Goal: Communication & Community: Answer question/provide support

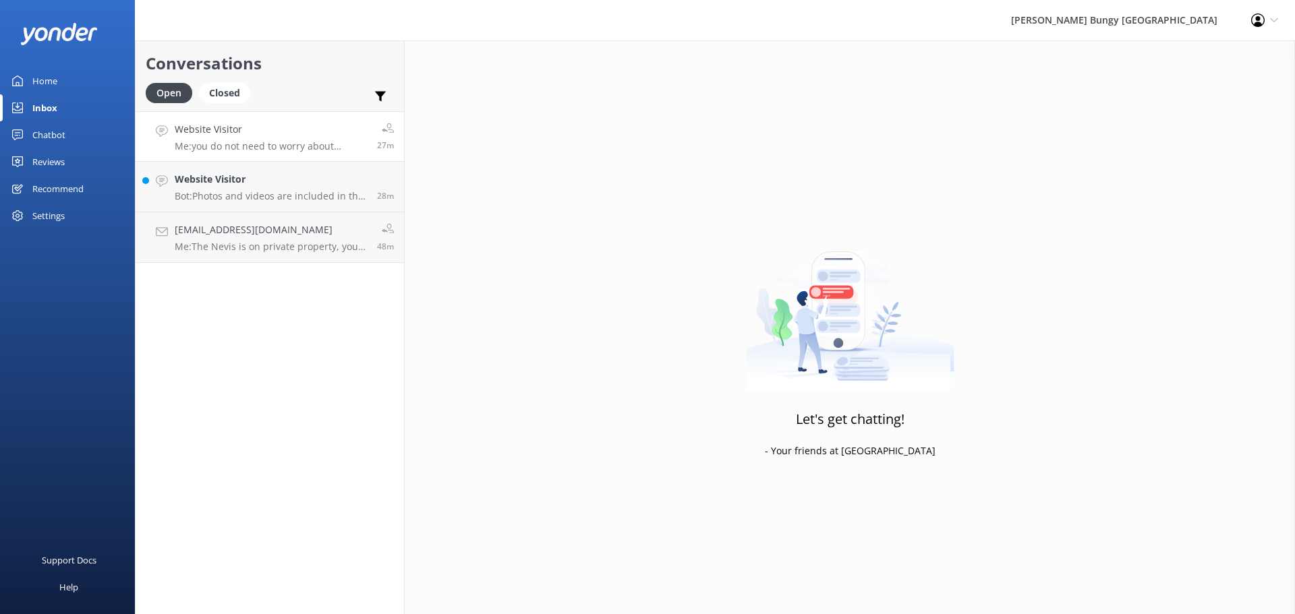
click at [281, 143] on p "Me: you do not need to worry about activity time." at bounding box center [271, 146] width 192 height 12
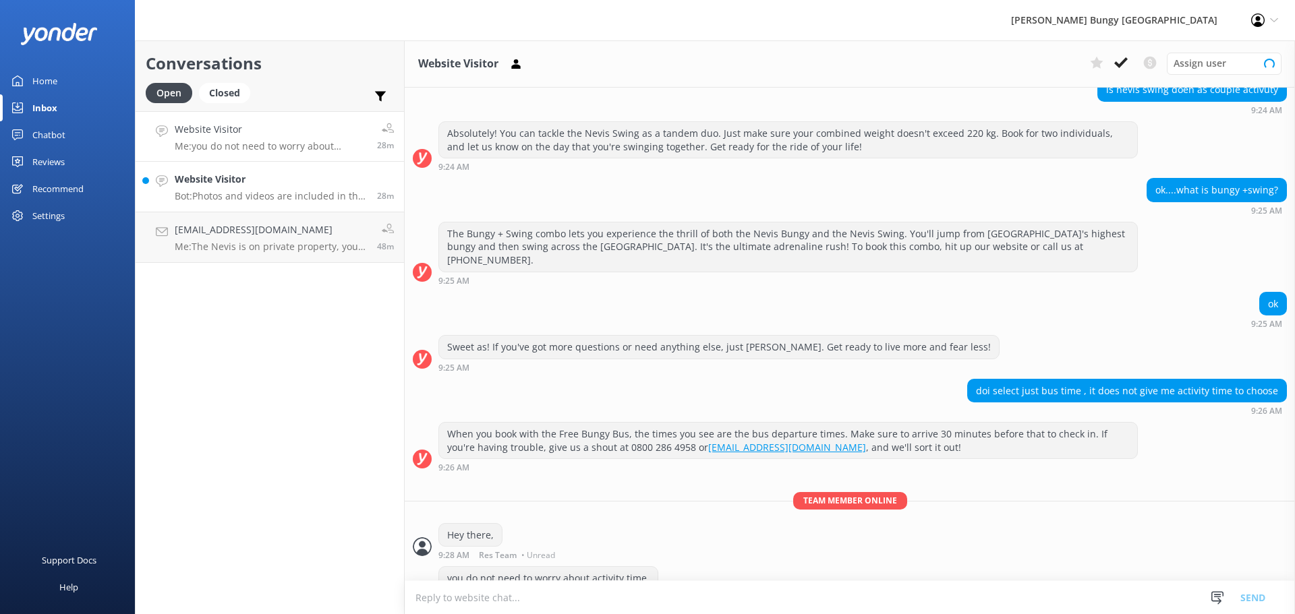
scroll to position [275, 0]
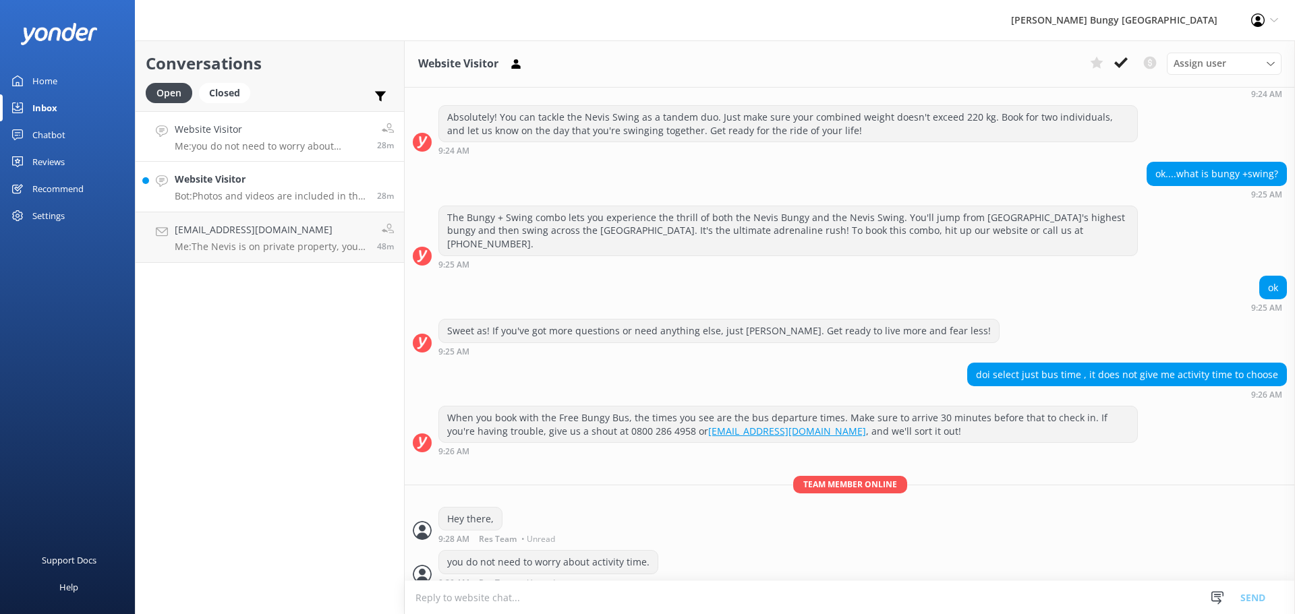
click at [370, 190] on div "28m" at bounding box center [380, 187] width 27 height 30
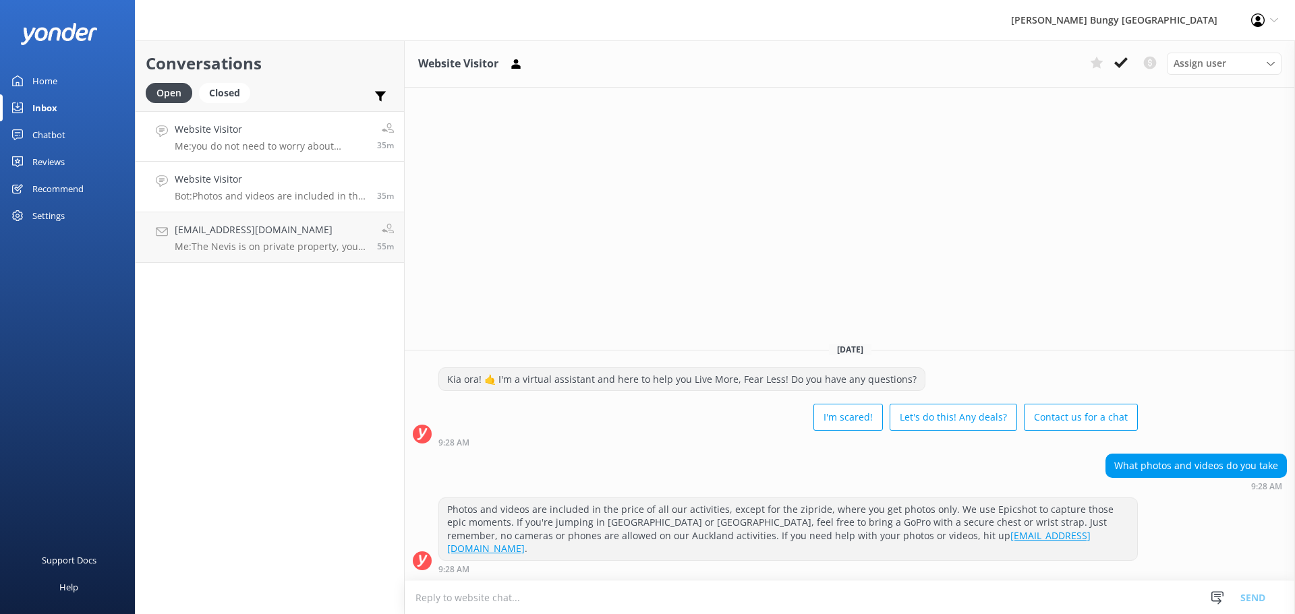
click at [307, 142] on p "Me: you do not need to worry about activity time." at bounding box center [271, 146] width 192 height 12
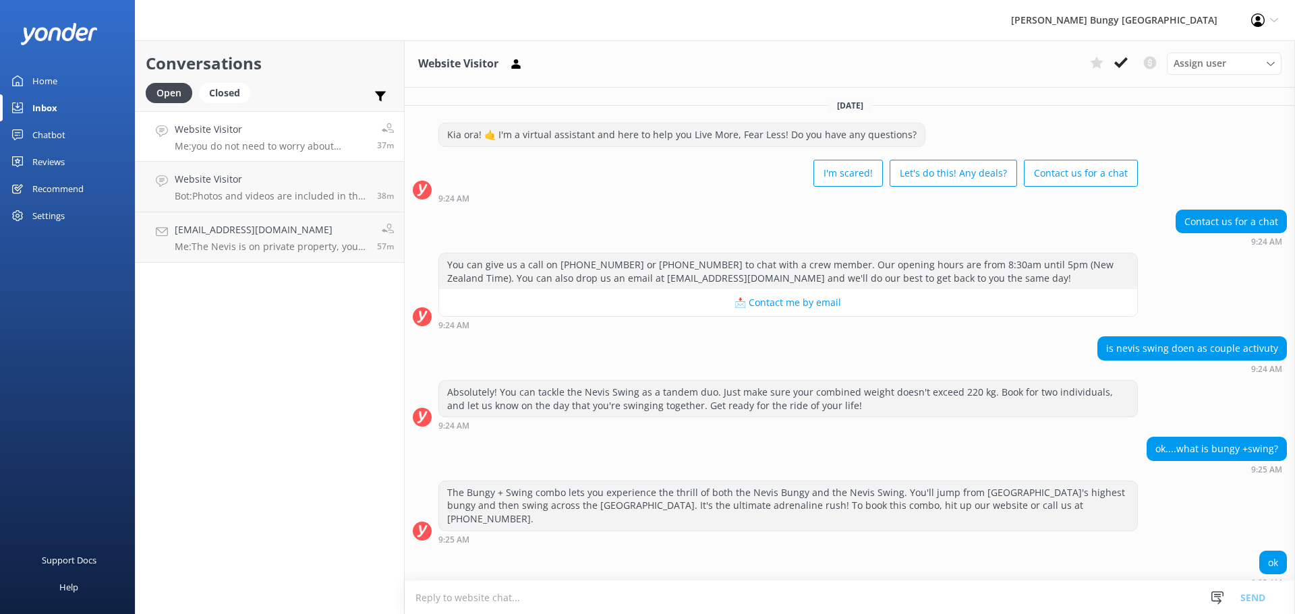
scroll to position [275, 0]
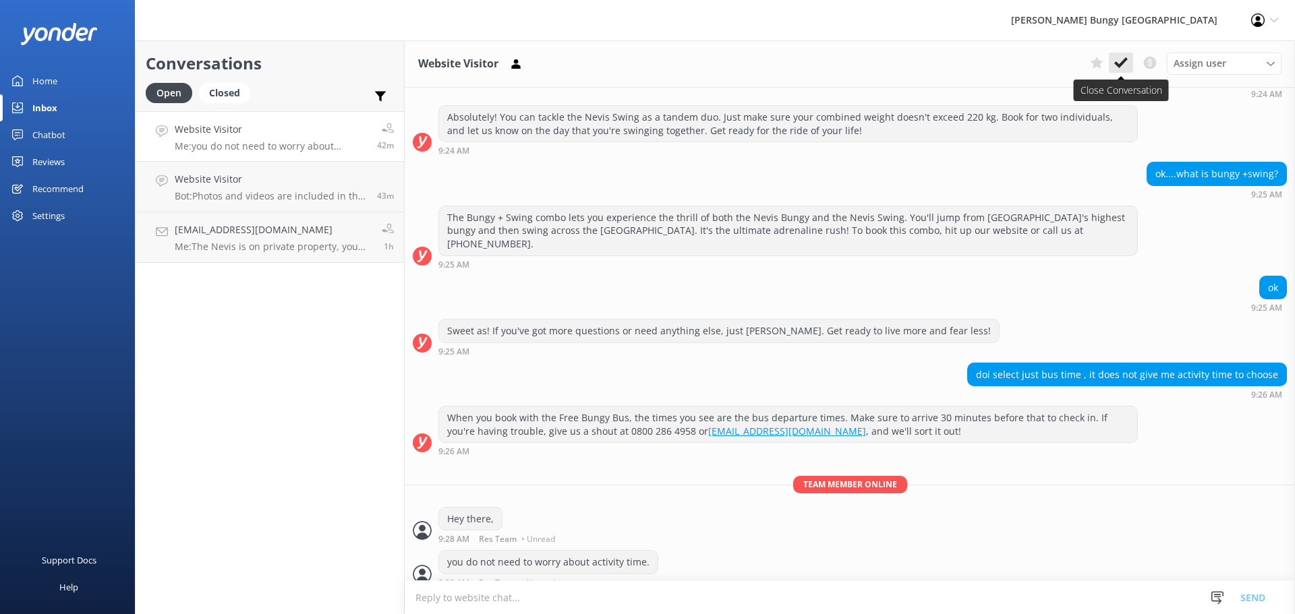
click at [1124, 55] on button at bounding box center [1121, 63] width 24 height 20
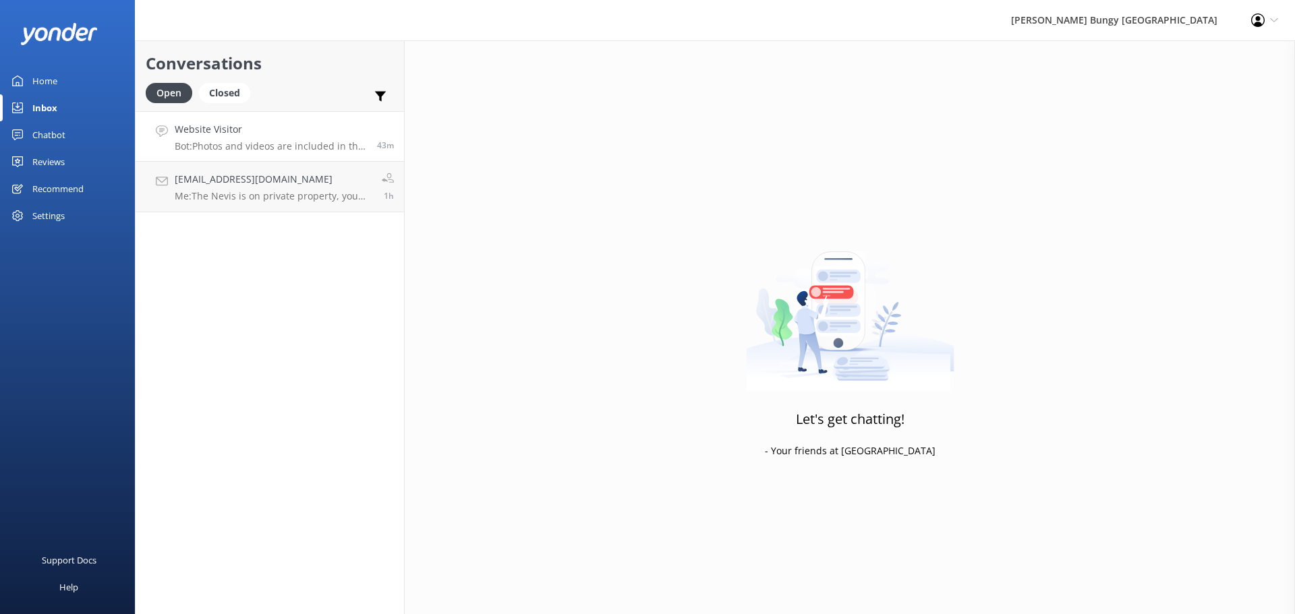
click at [330, 148] on p "Bot: Photos and videos are included in the price of all our activities, except …" at bounding box center [271, 146] width 192 height 12
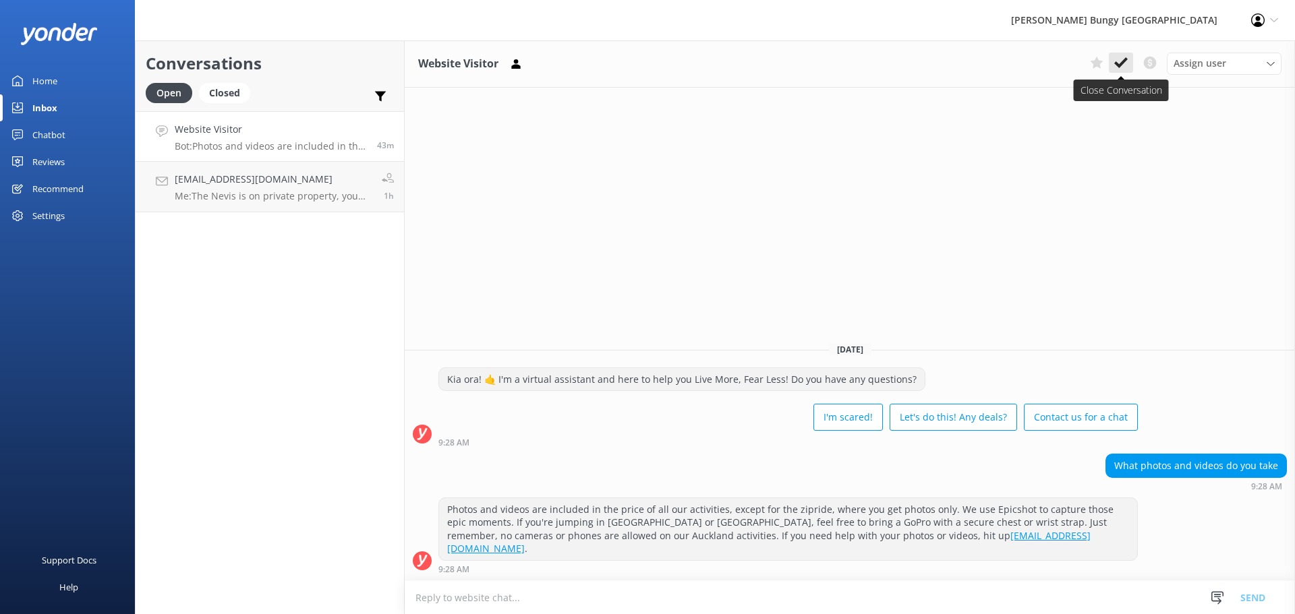
click at [1124, 59] on icon at bounding box center [1120, 62] width 13 height 13
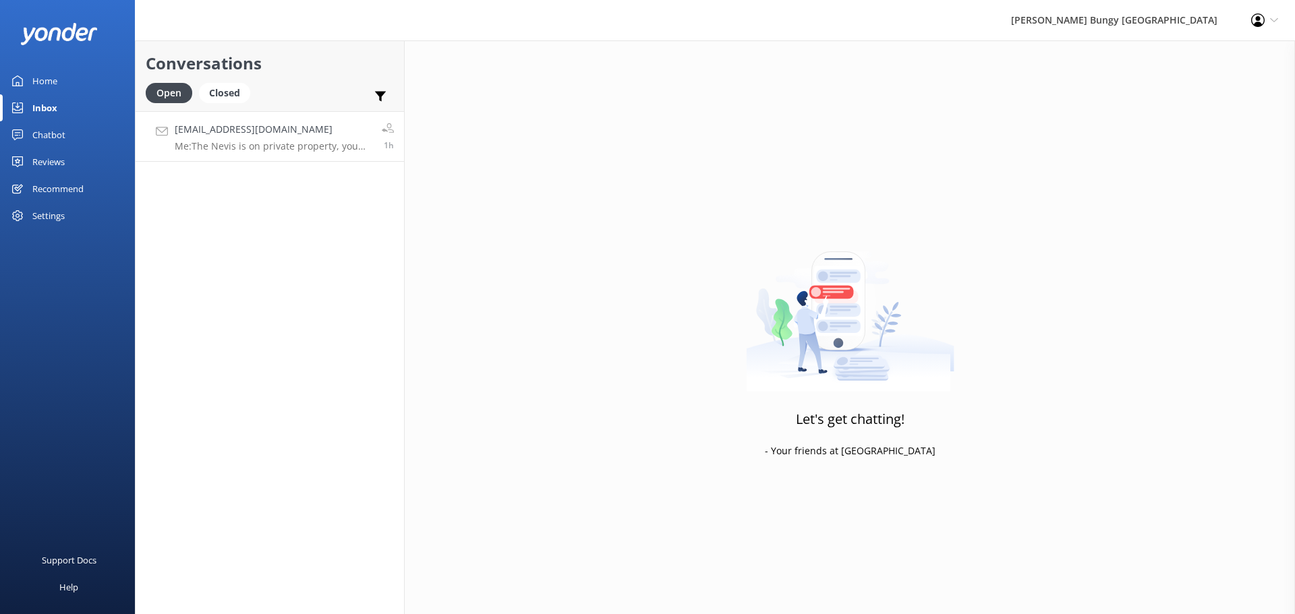
click at [262, 144] on p "Me: The Nevis is on private property, you will not be able to get there otherwi…" at bounding box center [273, 146] width 197 height 12
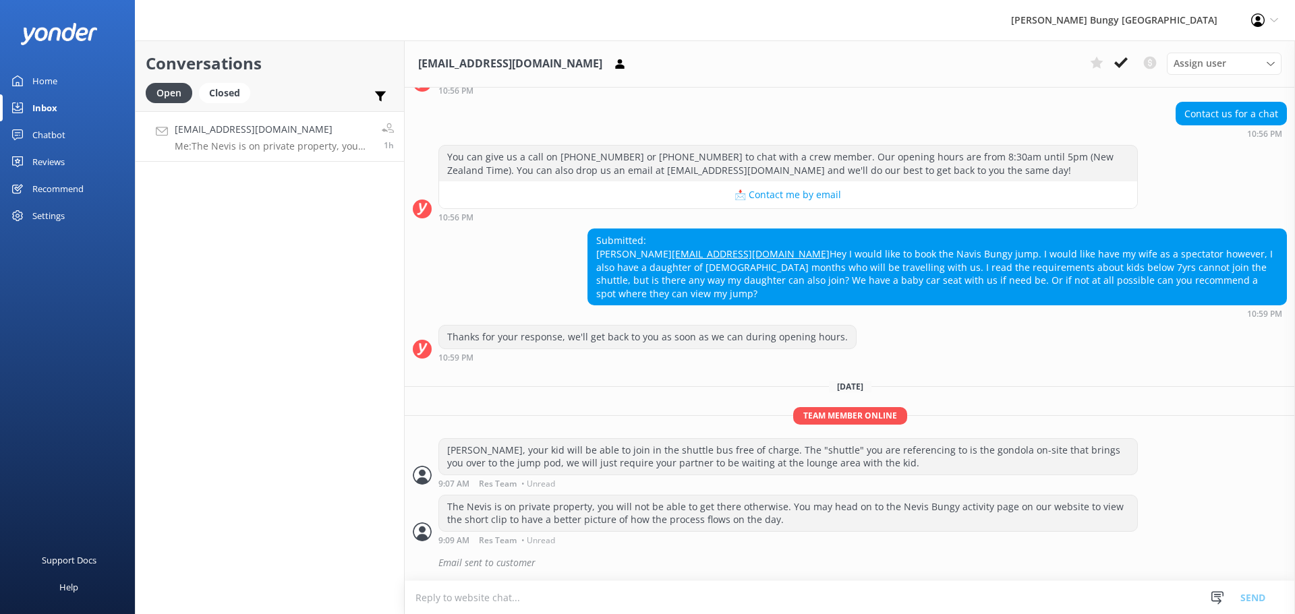
scroll to position [121, 0]
click at [324, 154] on link "Website Visitor Bot: You can give us a call on [PHONE_NUMBER] or [PHONE_NUMBER]…" at bounding box center [270, 136] width 268 height 51
